Goal: Find specific page/section: Find specific page/section

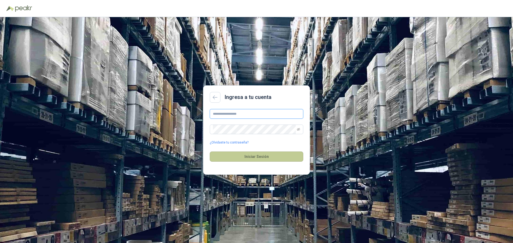
type input "**********"
click at [245, 157] on button "Iniciar Sesión" at bounding box center [256, 157] width 93 height 10
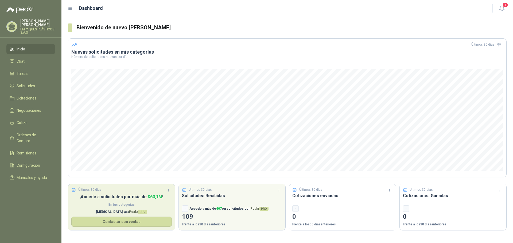
click at [92, 193] on h3 "Has vendido" at bounding box center [121, 196] width 100 height 7
click at [110, 222] on button "Contactar con ventas" at bounding box center [121, 222] width 100 height 10
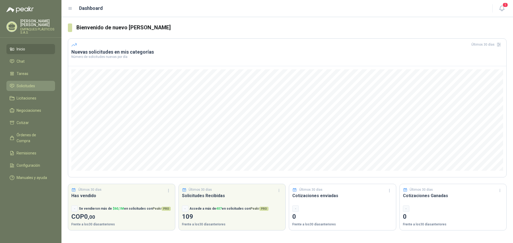
click at [33, 86] on span "Solicitudes" at bounding box center [26, 86] width 18 height 6
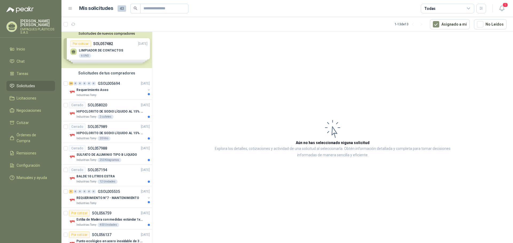
scroll to position [6, 0]
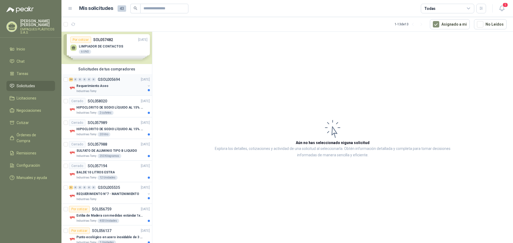
click at [87, 87] on p "Requerimiento Aseo" at bounding box center [92, 86] width 32 height 5
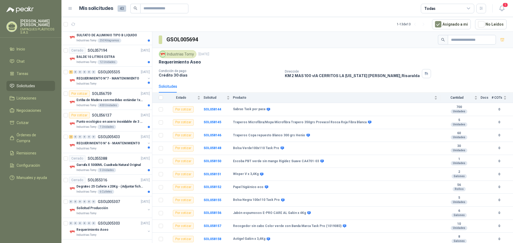
scroll to position [124, 0]
